Goal: Task Accomplishment & Management: Manage account settings

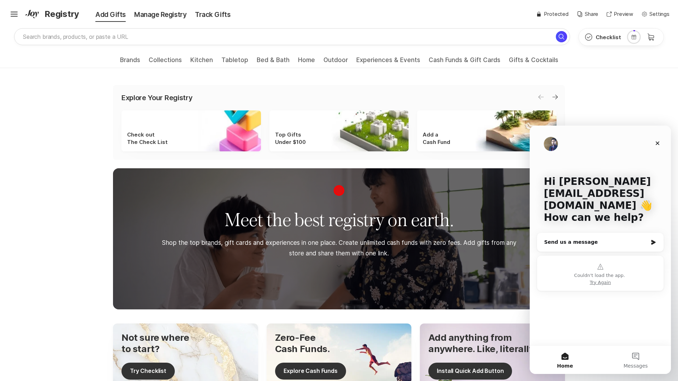
scroll to position [71, 0]
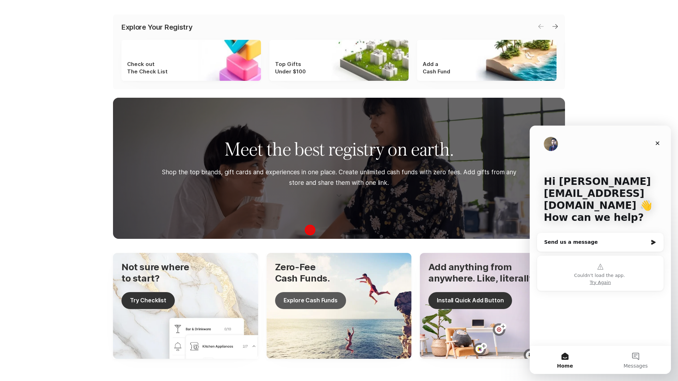
click at [310, 300] on button "Explore Cash Funds" at bounding box center [310, 300] width 71 height 17
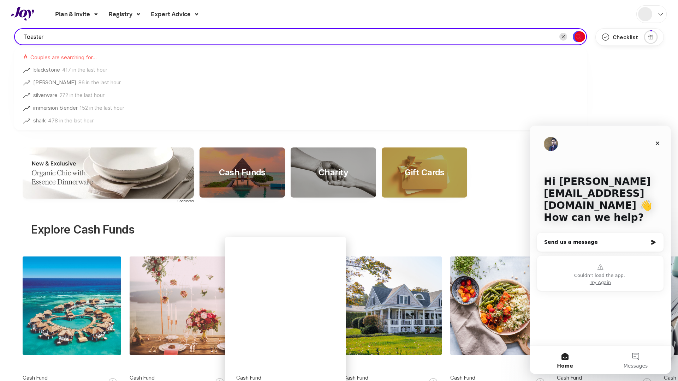
type input "Toaster"
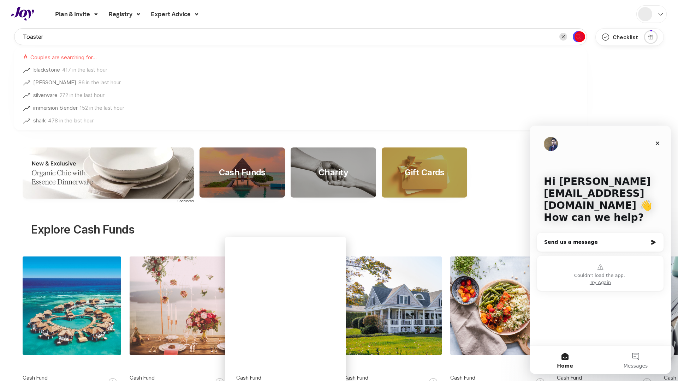
click at [579, 37] on icon "Search for" at bounding box center [578, 36] width 8 height 8
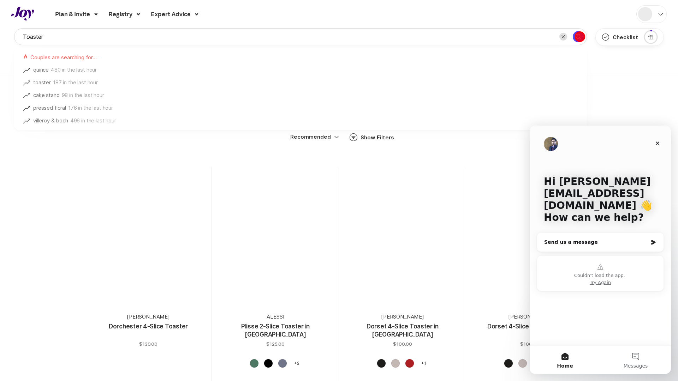
click at [579, 37] on icon "Search for" at bounding box center [578, 36] width 8 height 8
click at [148, 263] on div at bounding box center [148, 242] width 104 height 104
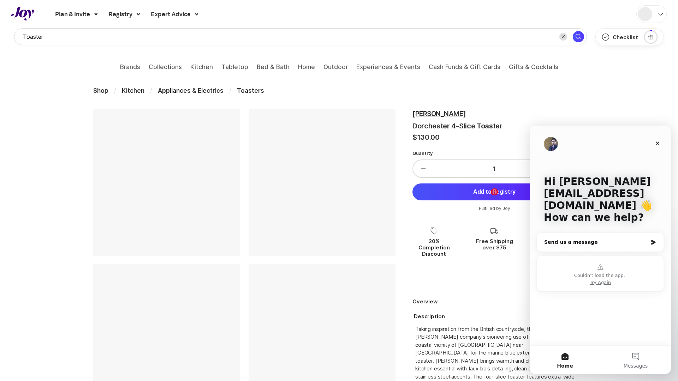
click at [494, 192] on button "Add to Registry" at bounding box center [494, 192] width 164 height 17
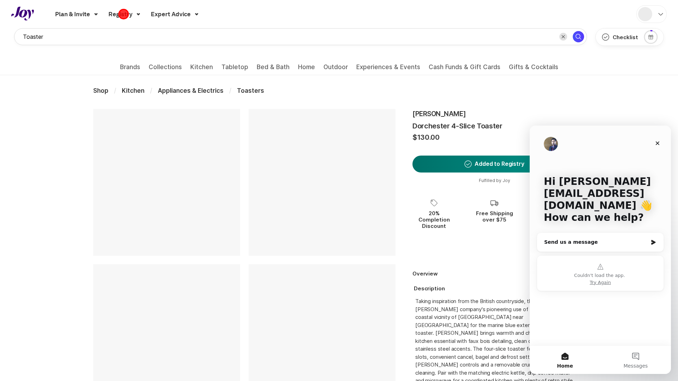
click at [124, 14] on div "Registry" at bounding box center [124, 14] width 40 height 18
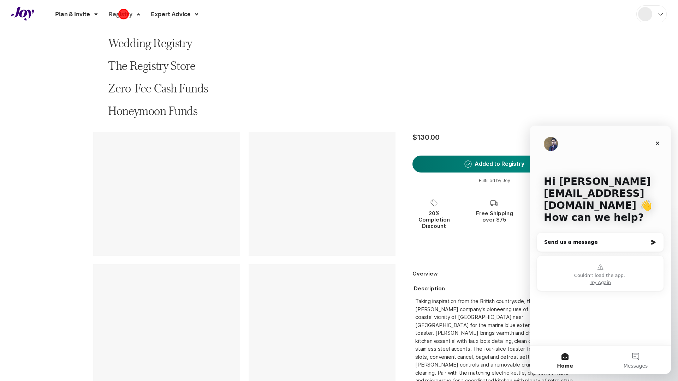
click at [124, 14] on div "Registry" at bounding box center [124, 14] width 40 height 18
click at [151, 66] on link "The Registry Store" at bounding box center [152, 66] width 88 height 14
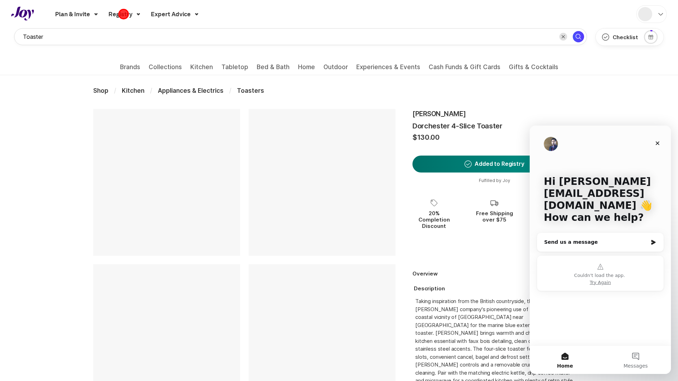
click at [124, 14] on div "Registry" at bounding box center [124, 14] width 40 height 18
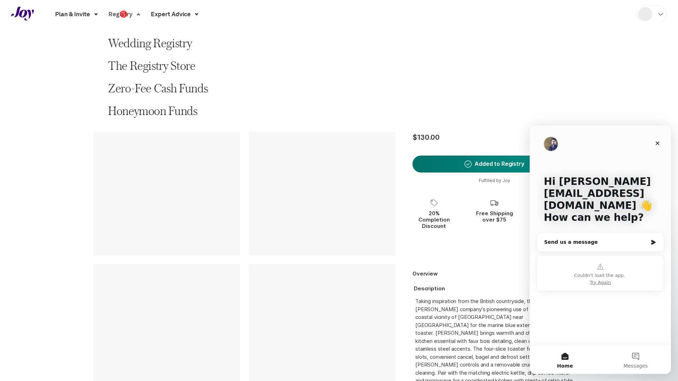
click at [124, 14] on div "Registry" at bounding box center [124, 14] width 40 height 18
click at [149, 43] on link "Wedding Registry" at bounding box center [150, 43] width 84 height 14
click at [124, 14] on div "Registry" at bounding box center [124, 14] width 40 height 18
click at [653, 37] on div "Wedding Registry The Registry Store Zero-Fee Cash Funds Honeymoon Funds" at bounding box center [339, 77] width 678 height 82
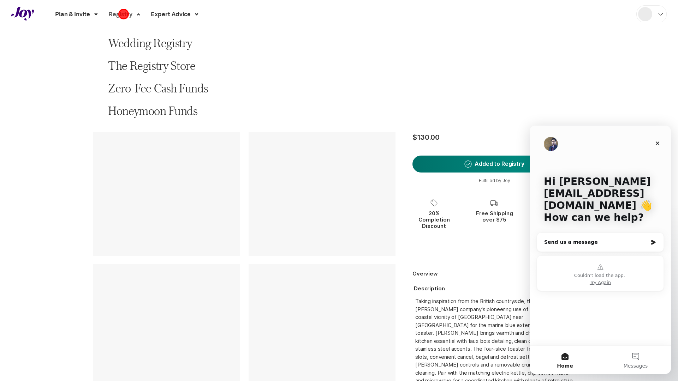
click at [124, 14] on div "Registry" at bounding box center [124, 14] width 40 height 18
click at [149, 43] on link "Wedding Registry" at bounding box center [150, 43] width 84 height 14
